Goal: Contribute content: Contribute content

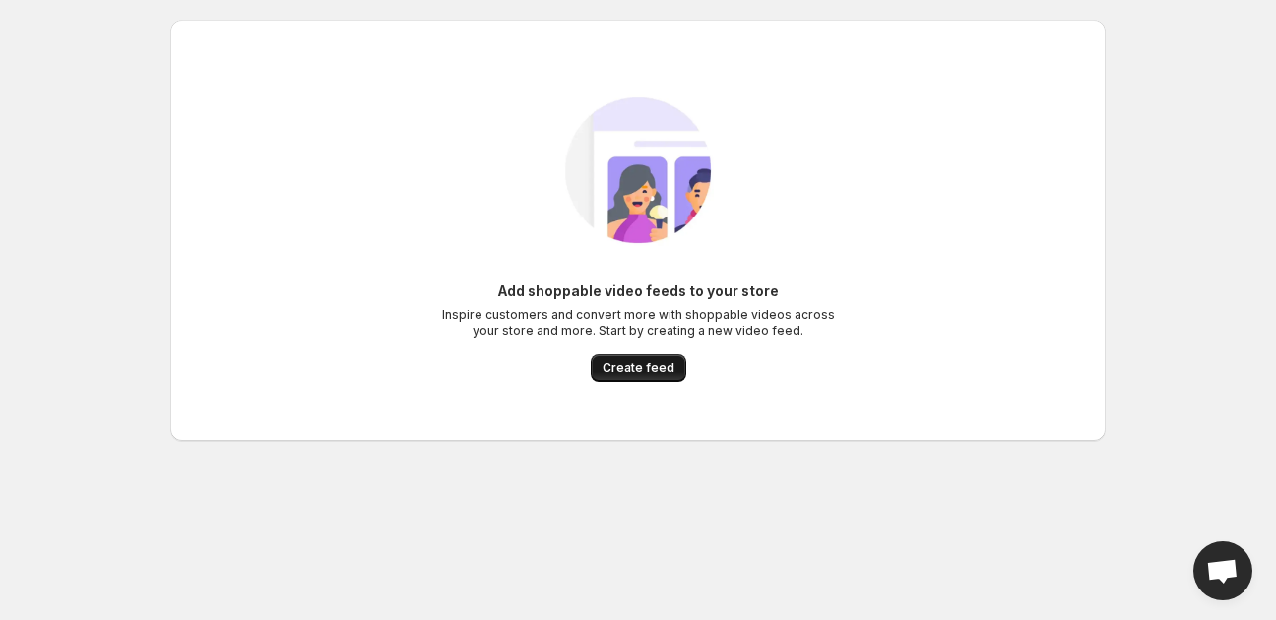
click at [607, 370] on span "Create feed" at bounding box center [639, 368] width 72 height 16
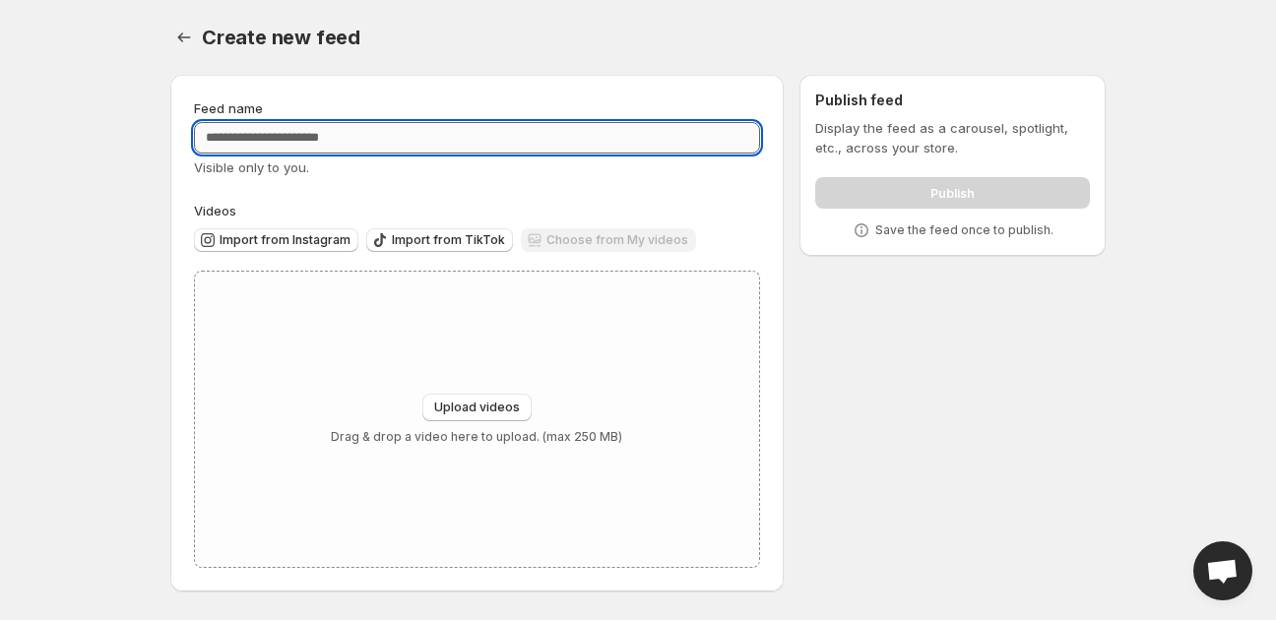
click at [425, 132] on input "Feed name" at bounding box center [477, 138] width 566 height 32
drag, startPoint x: 288, startPoint y: 137, endPoint x: 97, endPoint y: 124, distance: 191.5
click at [97, 124] on body "**********" at bounding box center [638, 310] width 1276 height 620
type input "**********"
click at [392, 233] on span "Import from TikTok" at bounding box center [448, 240] width 113 height 16
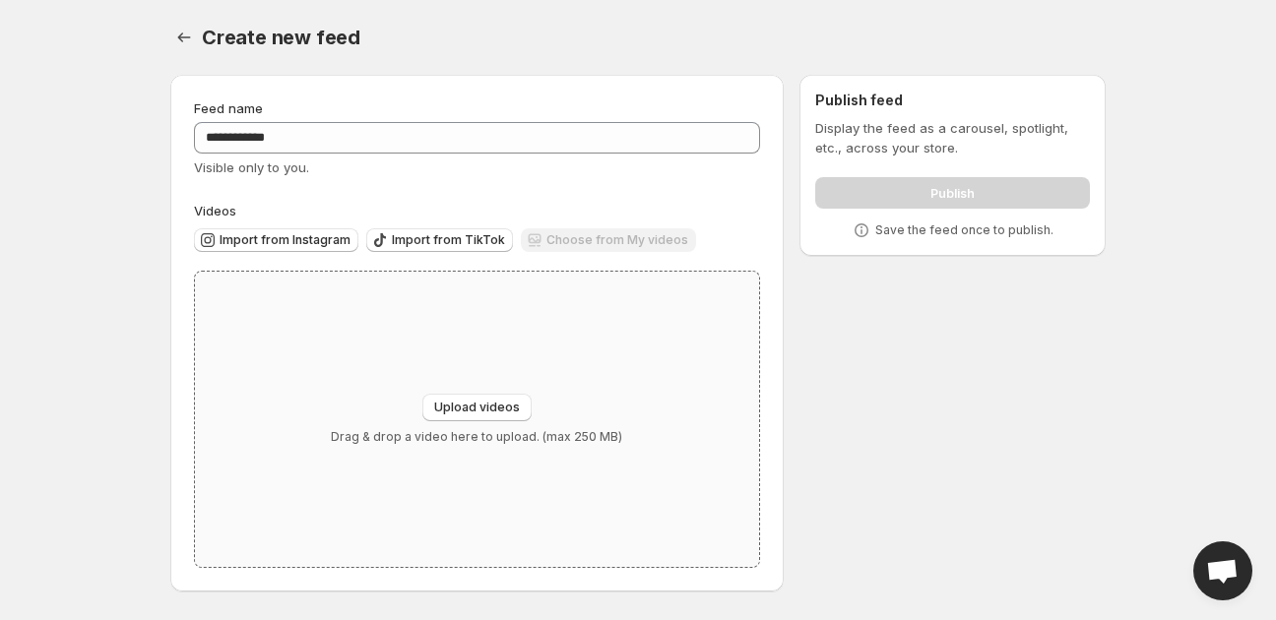
click at [492, 389] on div "Upload videos Drag & drop a video here to upload. (max 250 MB)" at bounding box center [477, 419] width 564 height 295
type input "**********"
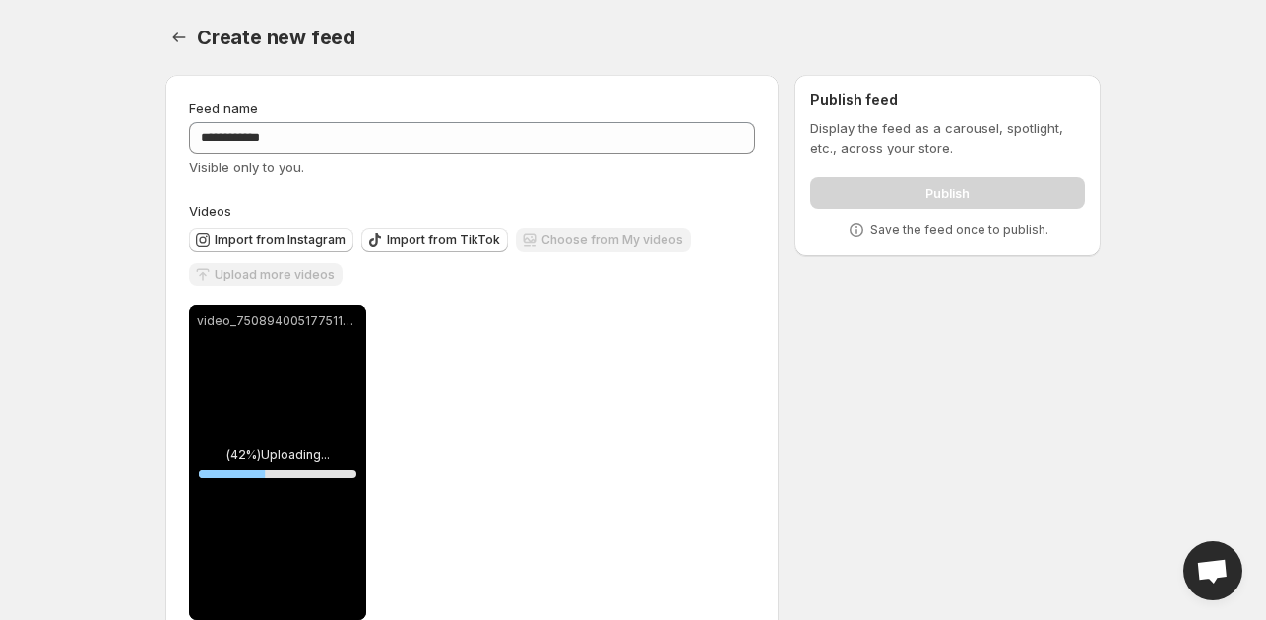
scroll to position [47, 0]
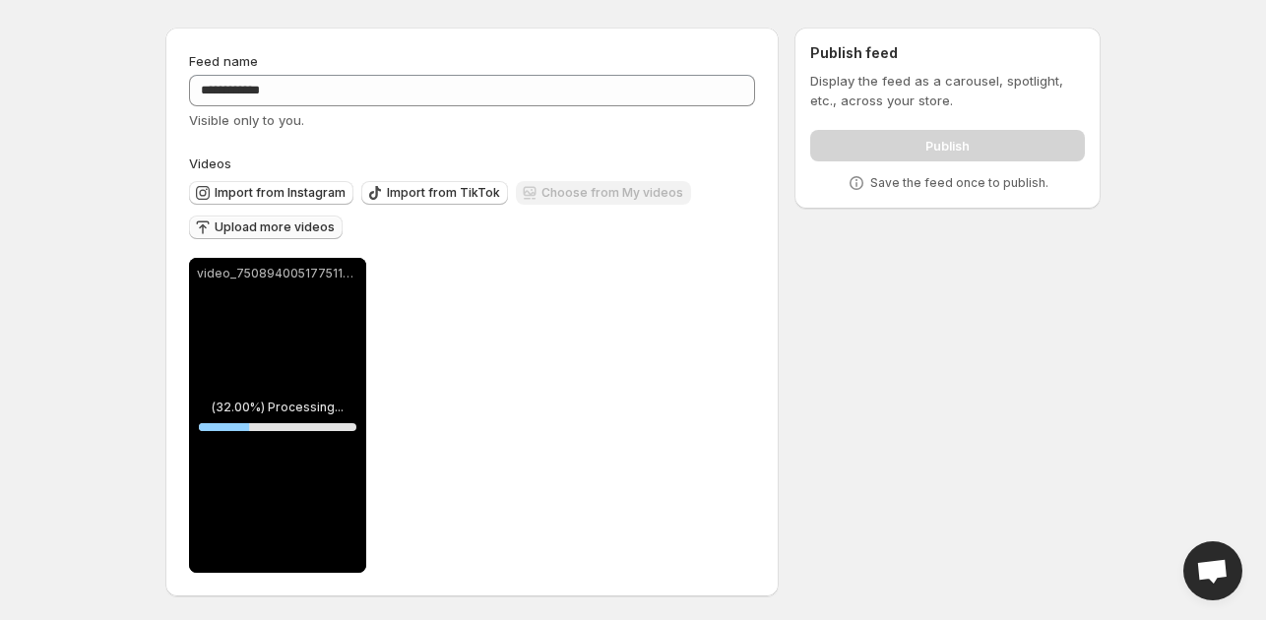
click at [307, 227] on span "Upload more videos" at bounding box center [275, 228] width 120 height 16
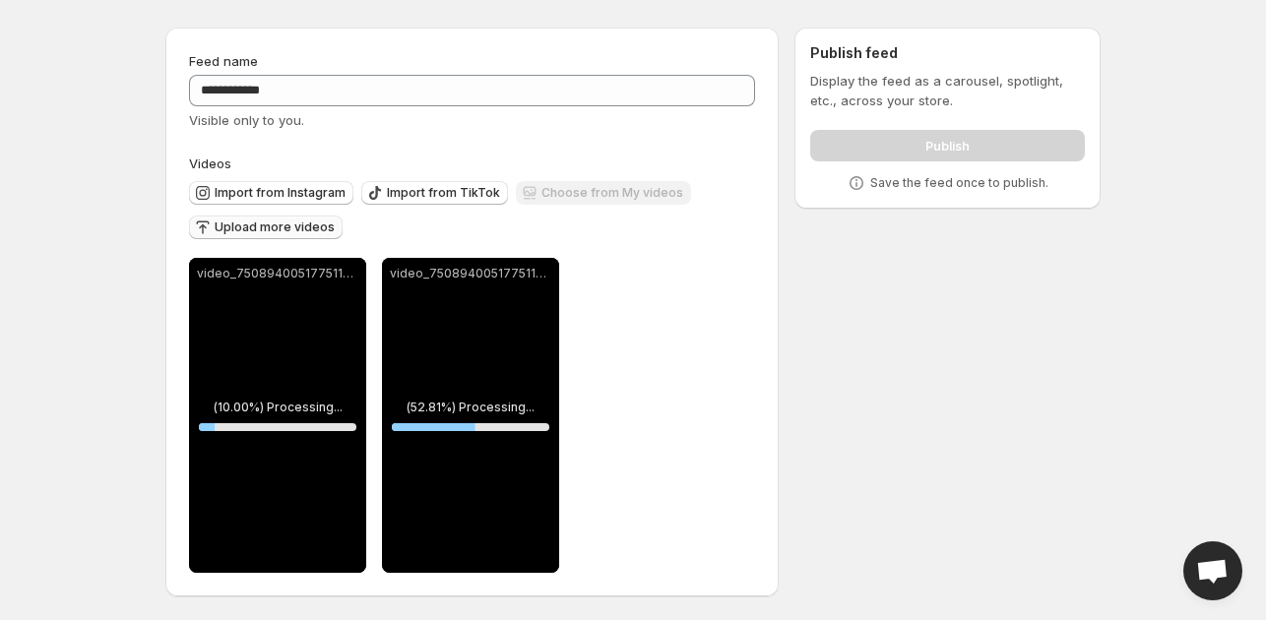
click at [296, 224] on span "Upload more videos" at bounding box center [275, 228] width 120 height 16
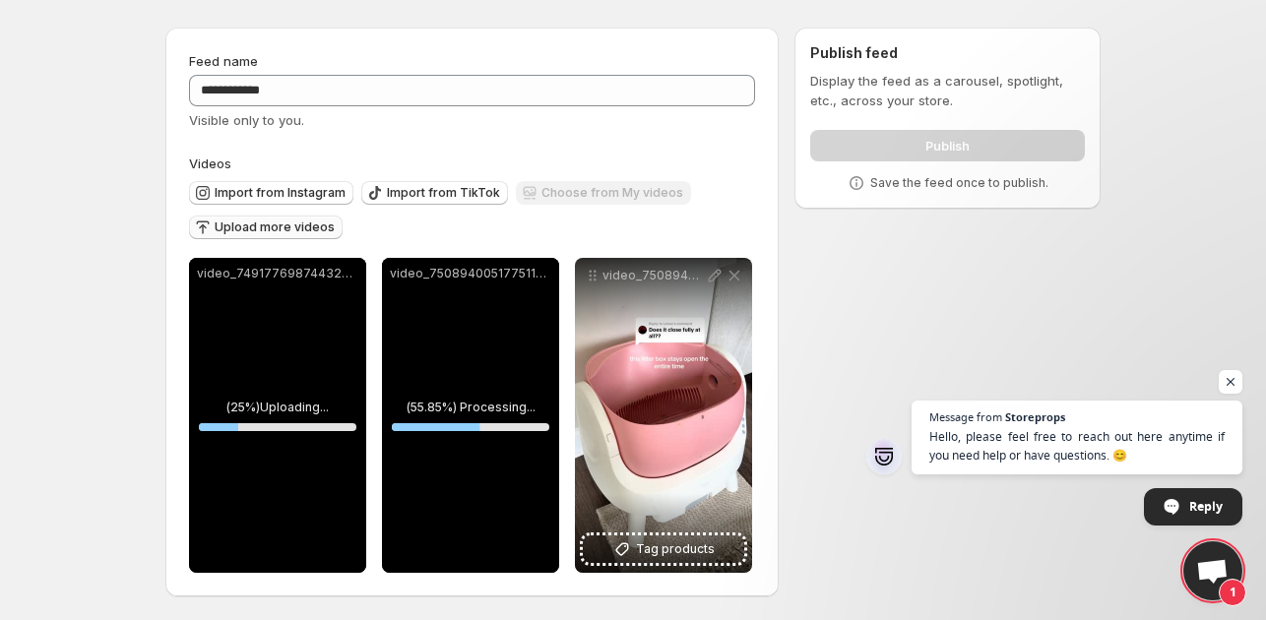
click at [259, 290] on div "video_7491776987443236127.mp4" at bounding box center [277, 274] width 177 height 32
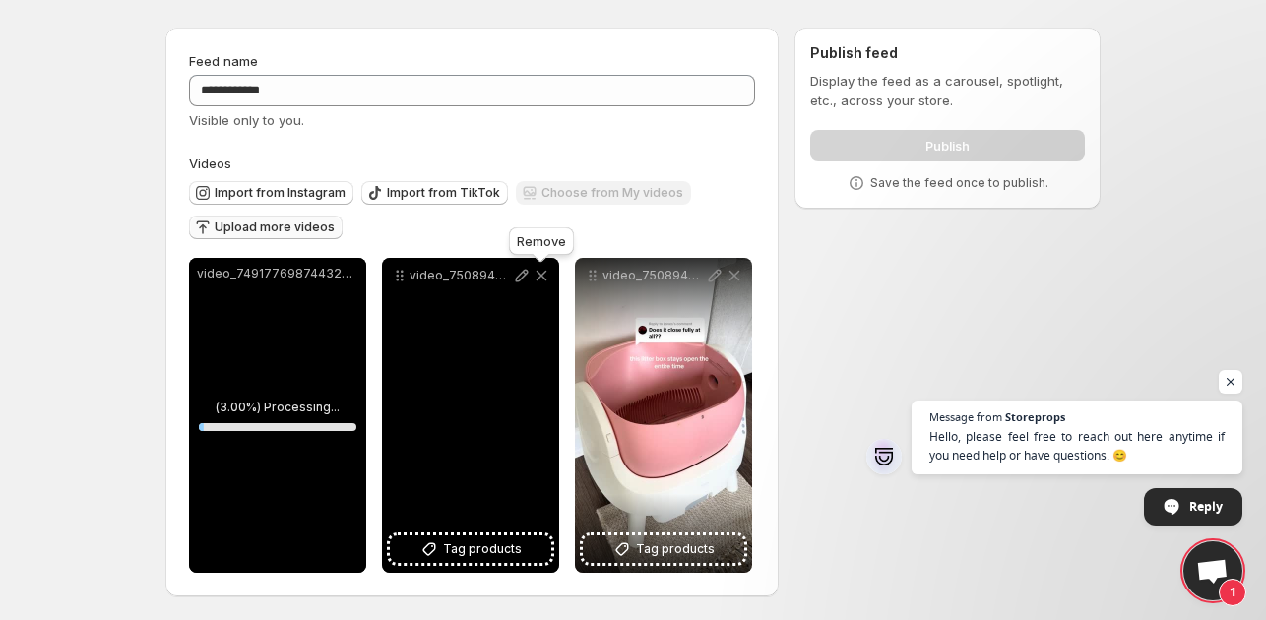
click at [540, 279] on icon at bounding box center [542, 276] width 20 height 20
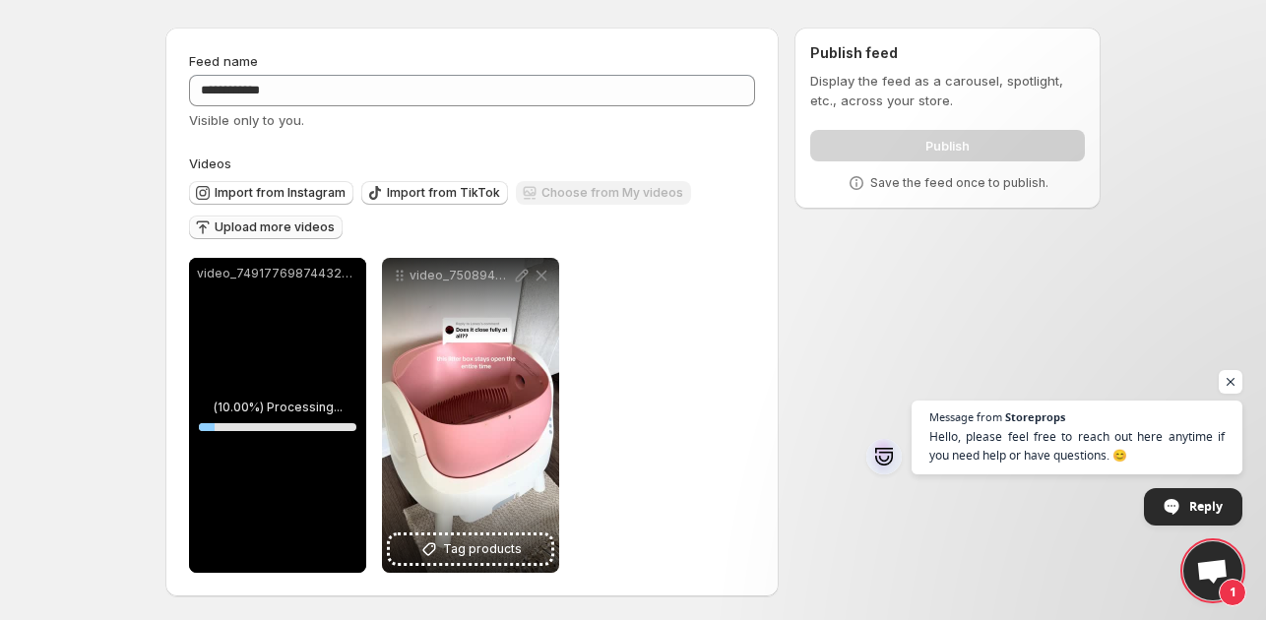
click at [271, 221] on span "Upload more videos" at bounding box center [275, 228] width 120 height 16
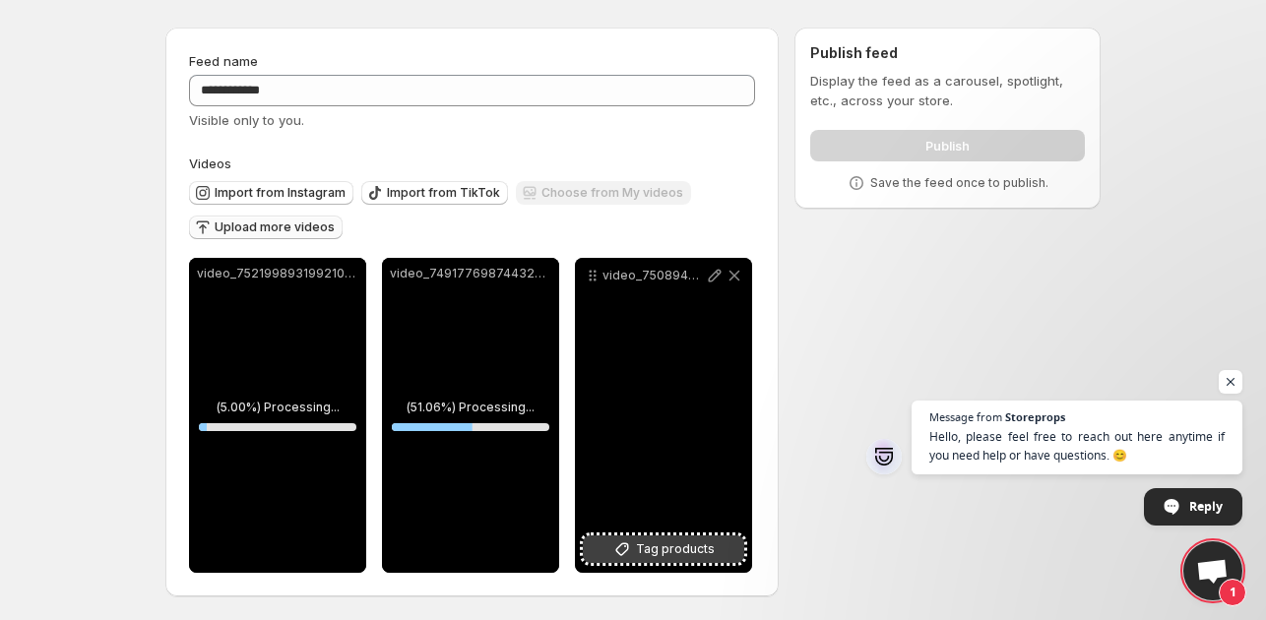
click at [652, 547] on span "Tag products" at bounding box center [675, 550] width 79 height 20
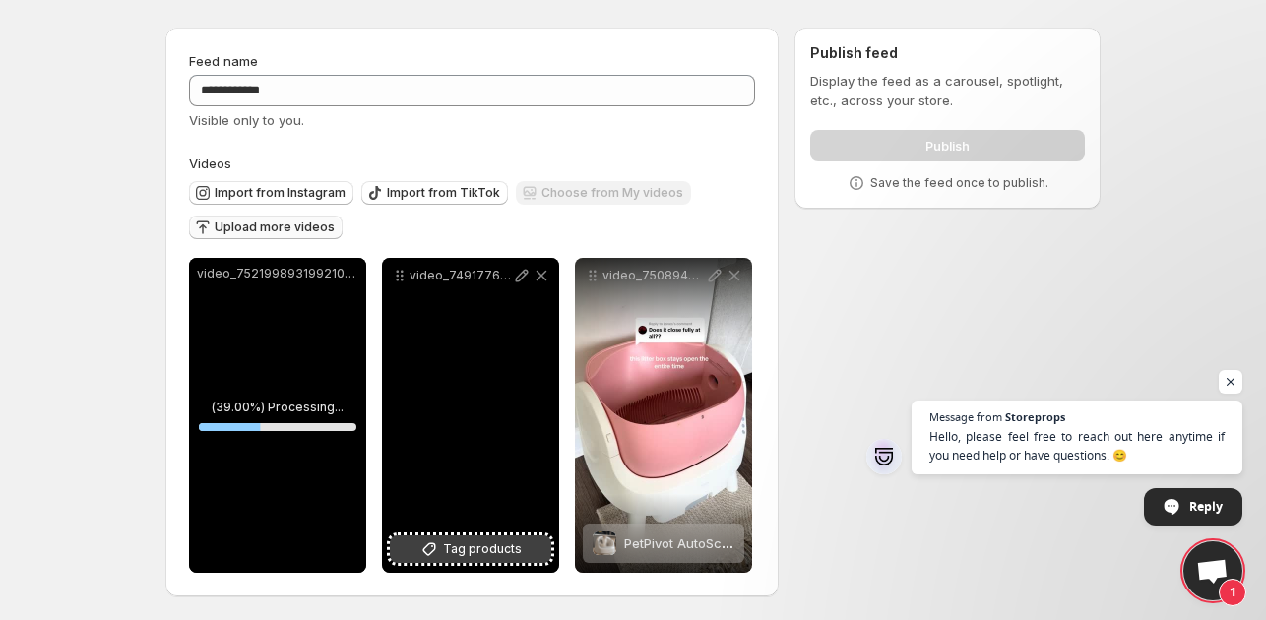
click at [484, 556] on span "Tag products" at bounding box center [482, 550] width 79 height 20
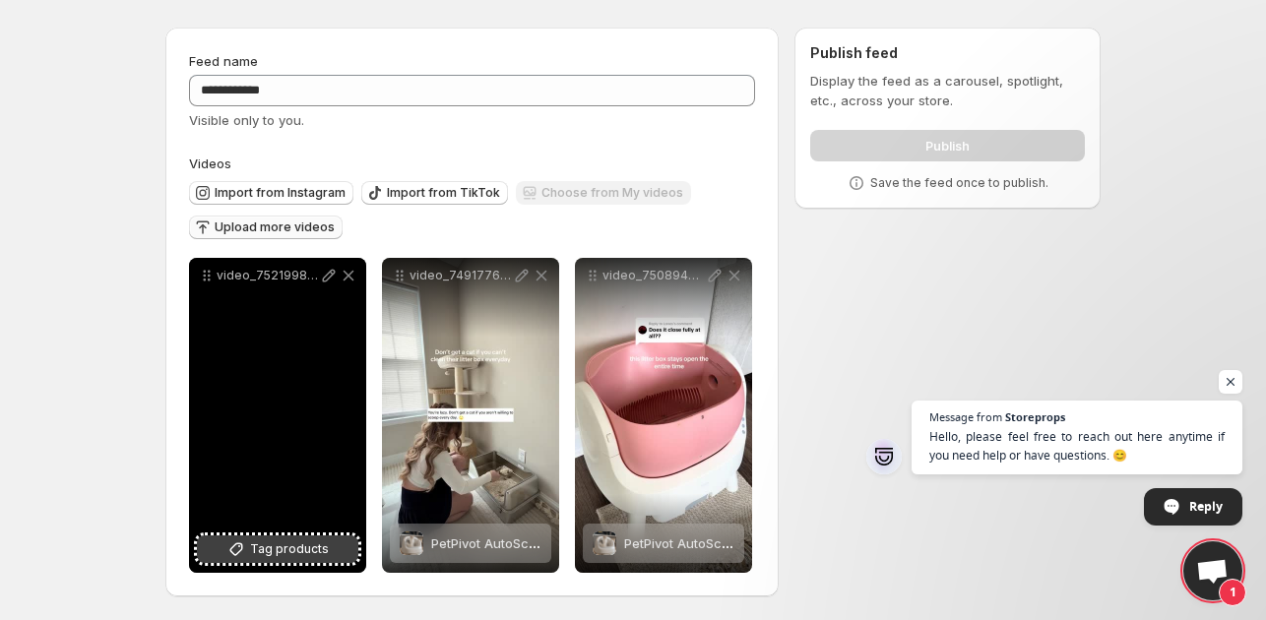
click at [309, 540] on span "Tag products" at bounding box center [289, 550] width 79 height 20
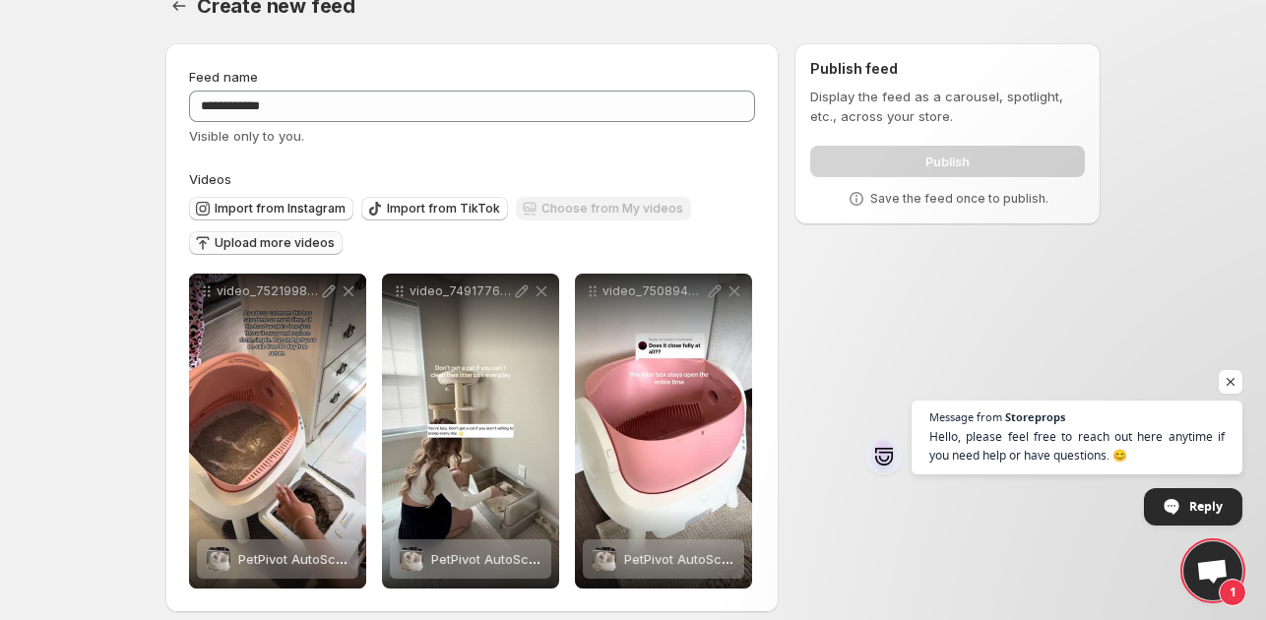
scroll to position [0, 0]
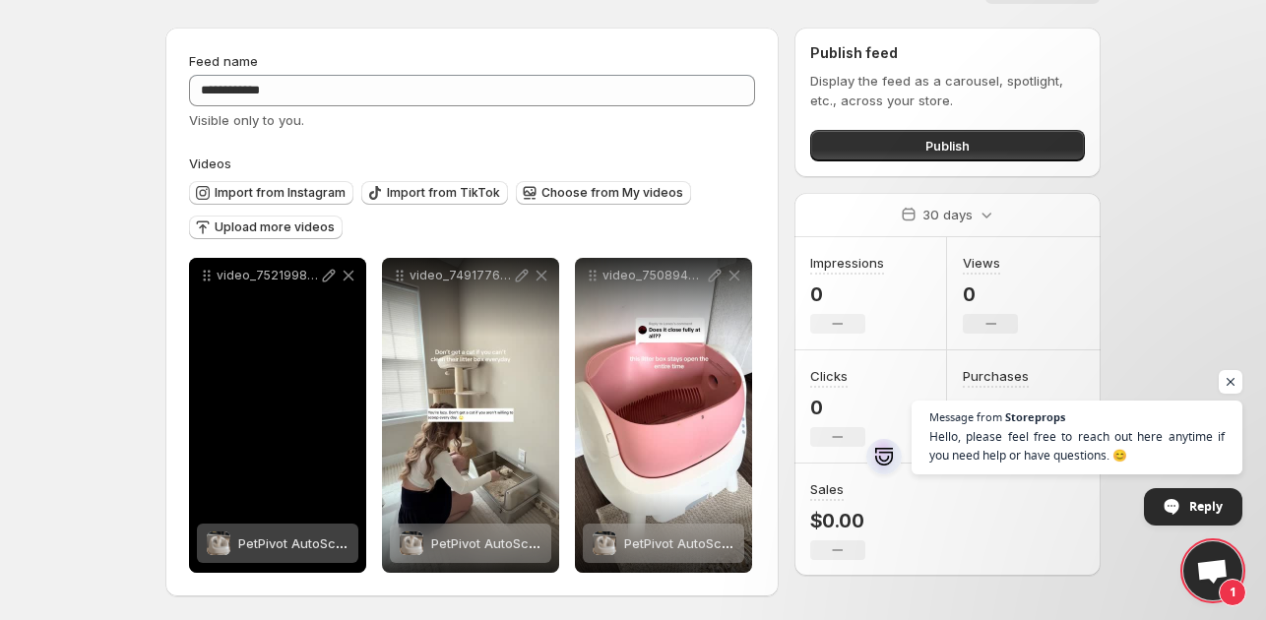
scroll to position [47, 0]
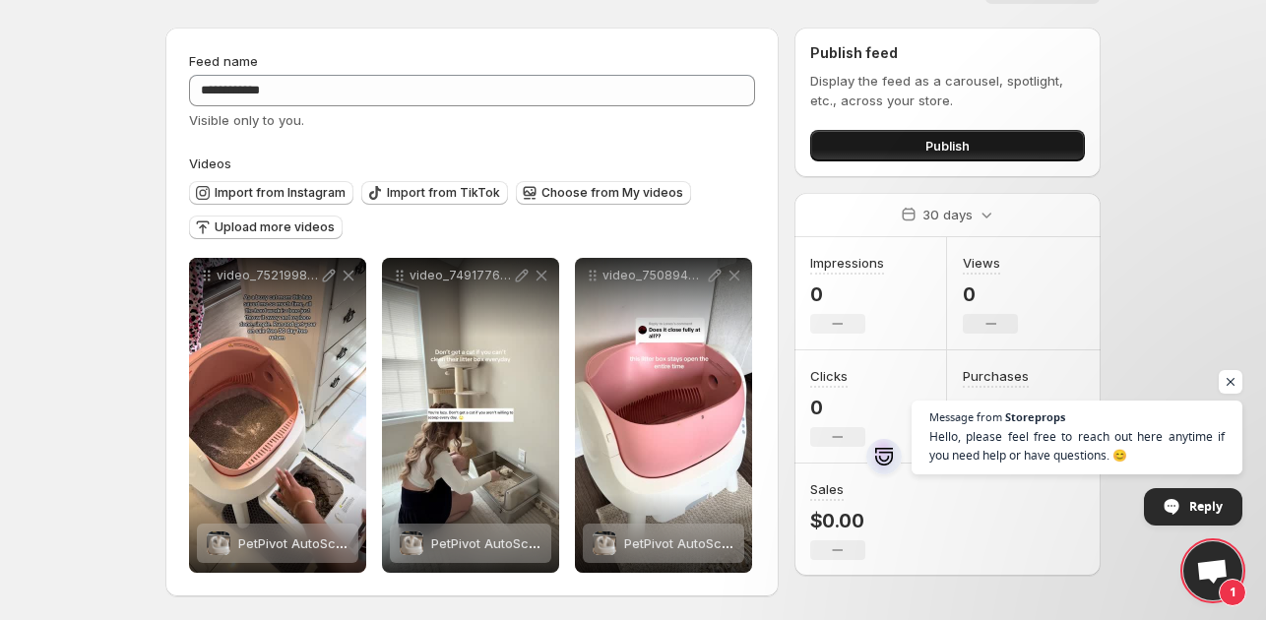
click at [883, 144] on button "Publish" at bounding box center [948, 146] width 275 height 32
